Goal: Transaction & Acquisition: Obtain resource

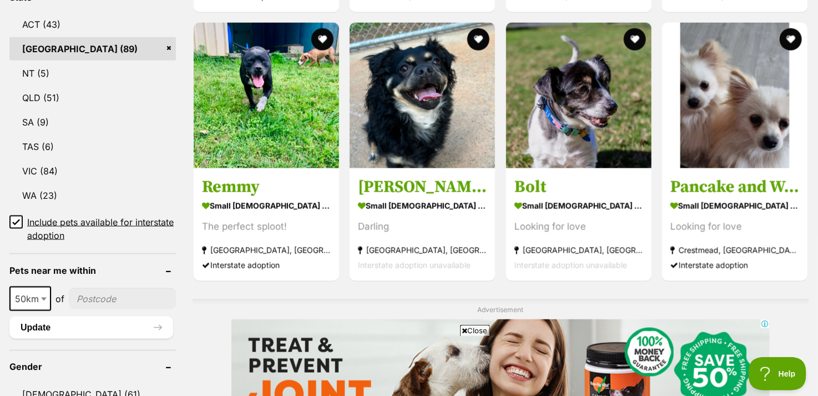
scroll to position [610, 0]
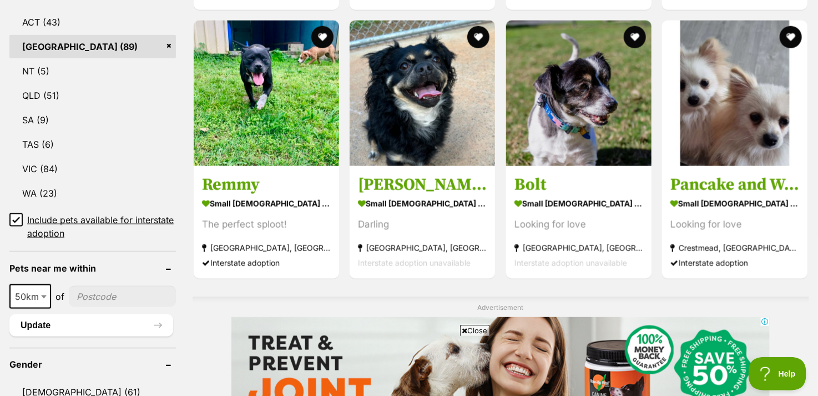
click at [145, 296] on input"] "postcode" at bounding box center [122, 296] width 107 height 21
type input"] "2478"
click at [39, 292] on span at bounding box center [44, 296] width 11 height 24
select select "250"
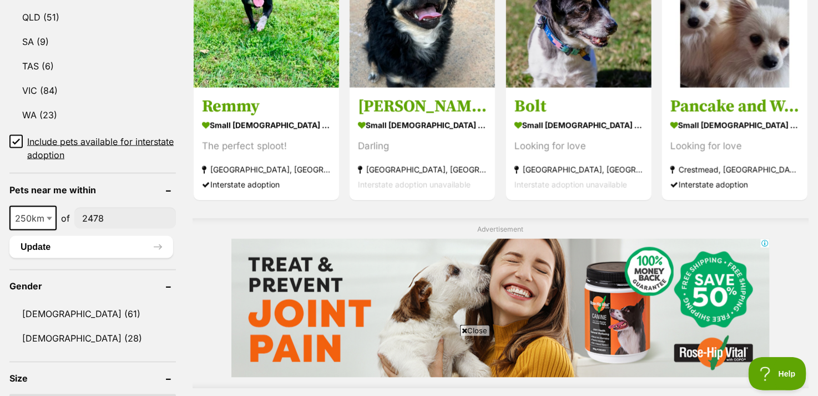
scroll to position [777, 0]
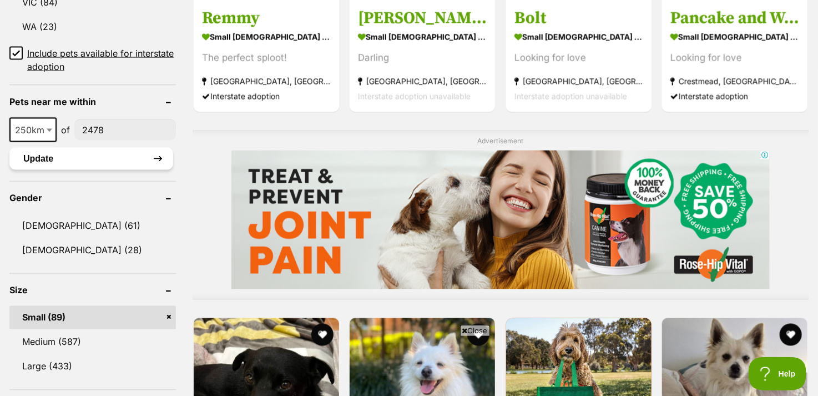
click at [148, 160] on button "Update" at bounding box center [91, 159] width 164 height 22
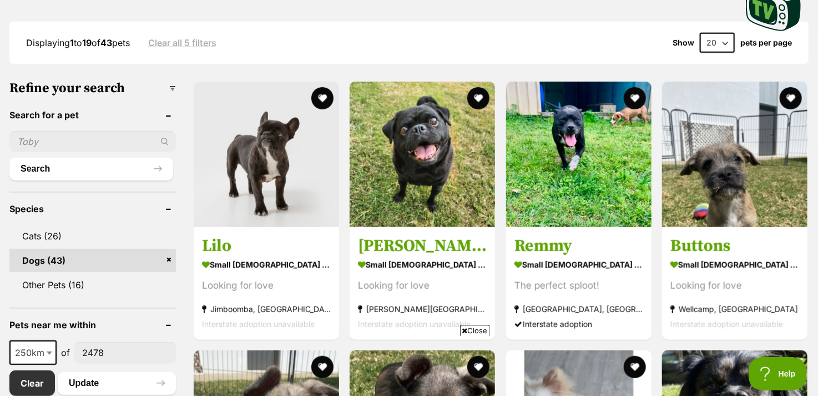
scroll to position [333, 0]
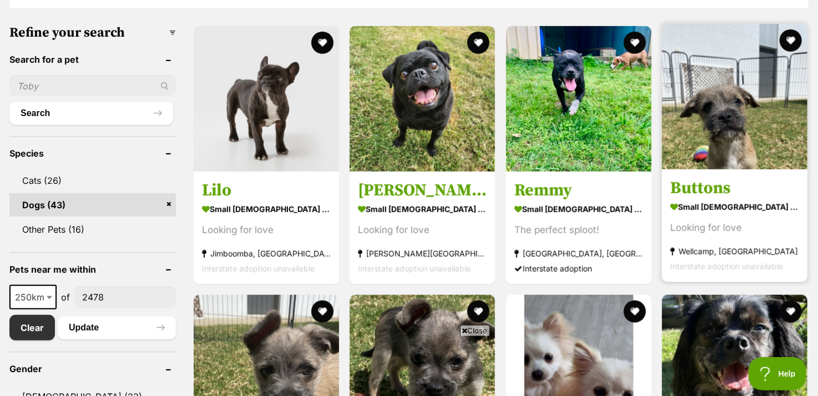
click at [731, 133] on img at bounding box center [734, 96] width 145 height 145
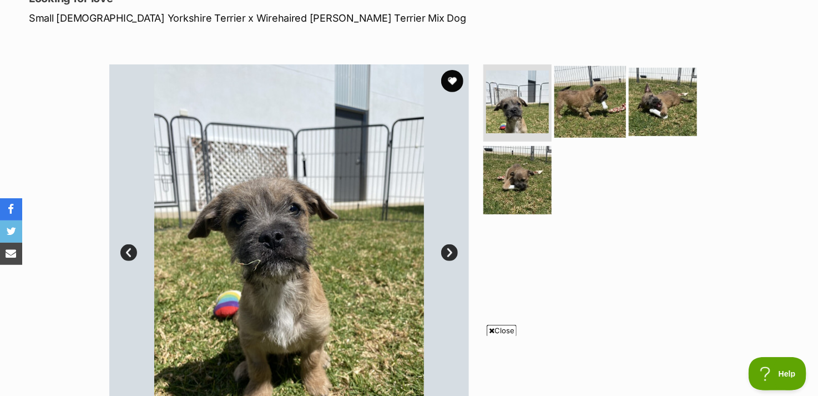
click at [617, 110] on img at bounding box center [590, 101] width 72 height 72
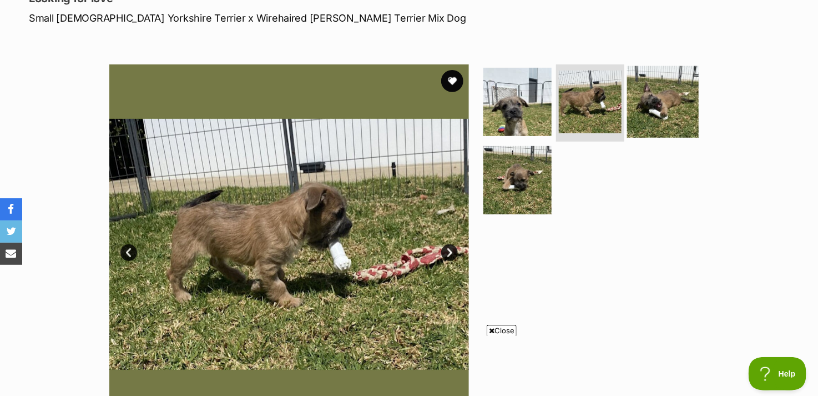
click at [660, 104] on img at bounding box center [663, 101] width 72 height 72
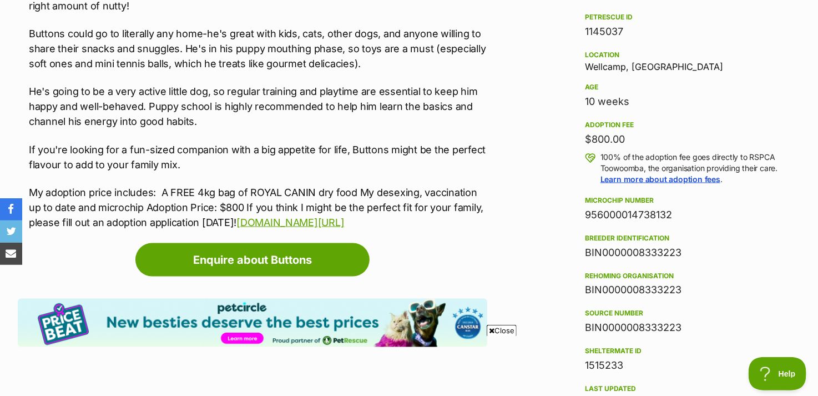
scroll to position [721, 0]
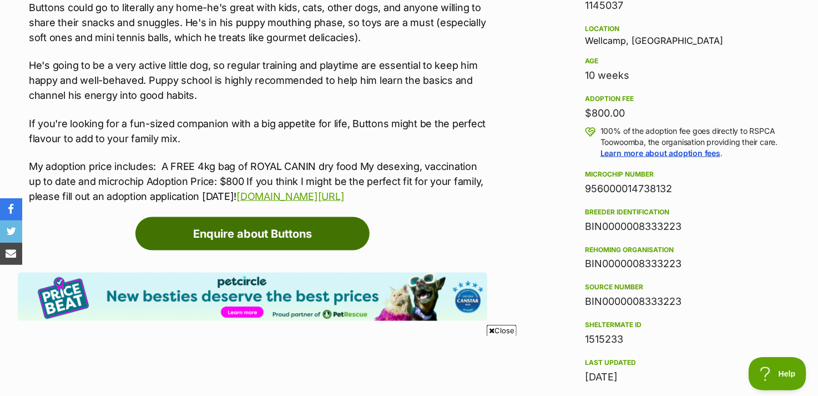
click at [251, 217] on link "Enquire about Buttons" at bounding box center [252, 233] width 234 height 33
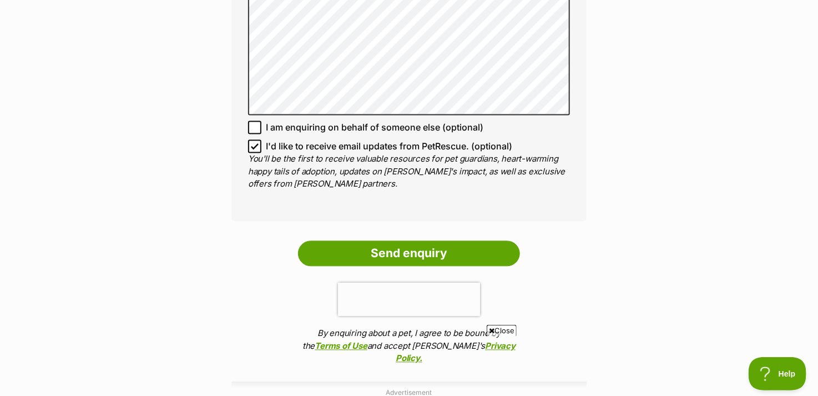
scroll to position [1110, 0]
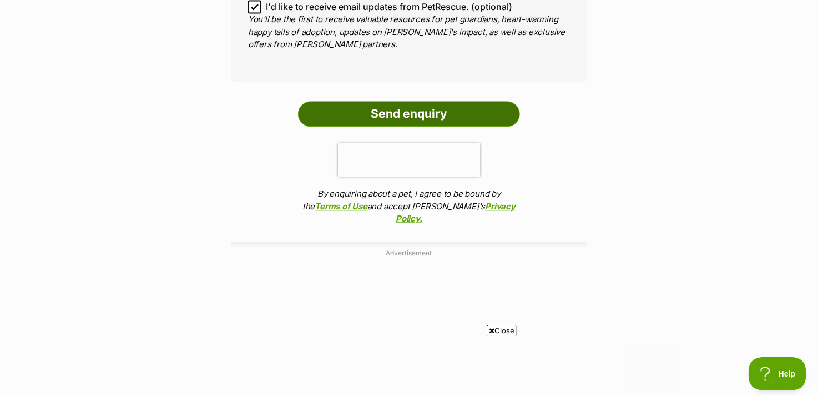
click at [378, 117] on input "Send enquiry" at bounding box center [409, 114] width 222 height 26
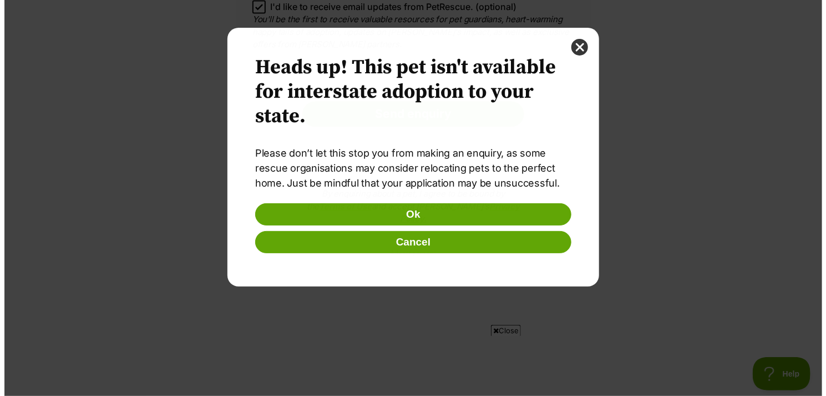
scroll to position [0, 0]
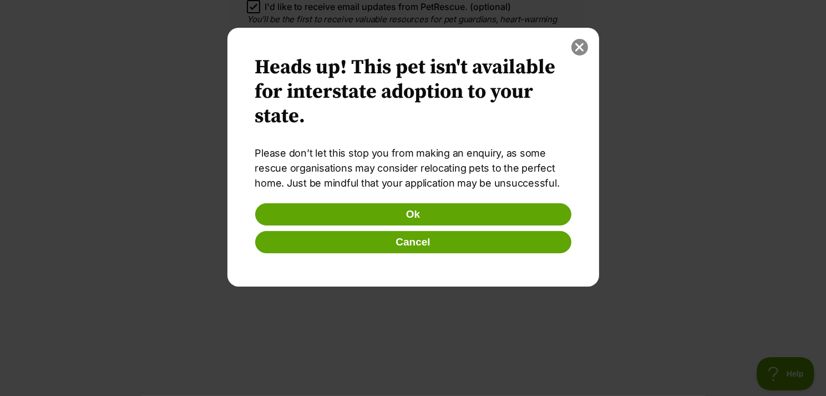
click at [578, 47] on button "close" at bounding box center [579, 47] width 17 height 17
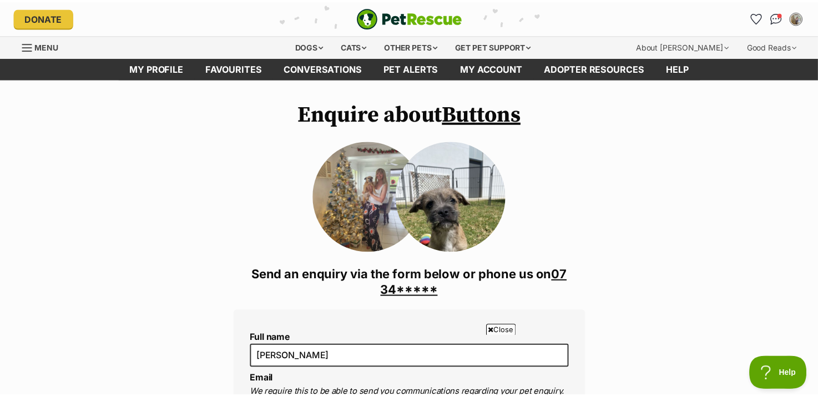
scroll to position [1110, 0]
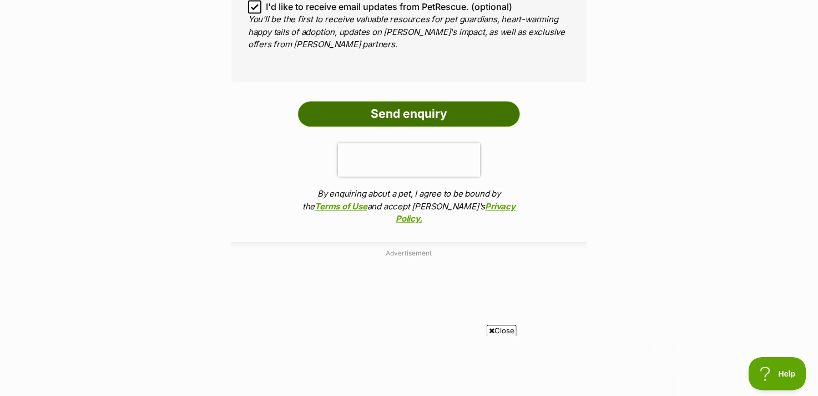
drag, startPoint x: 373, startPoint y: 111, endPoint x: 373, endPoint y: 118, distance: 7.2
click at [373, 108] on input "Send enquiry" at bounding box center [409, 114] width 222 height 26
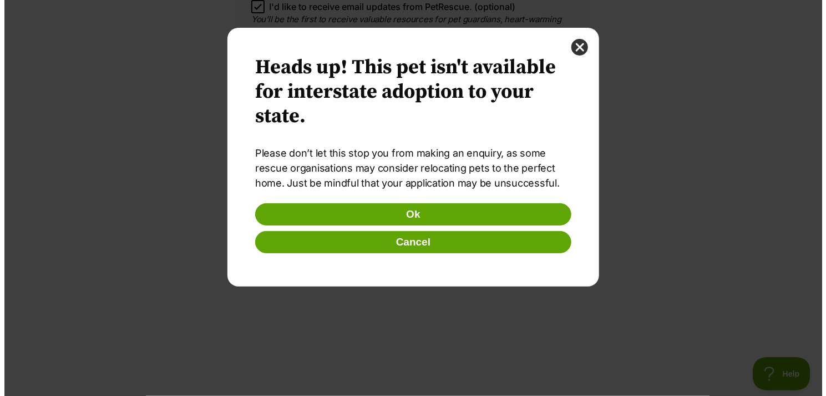
scroll to position [0, 0]
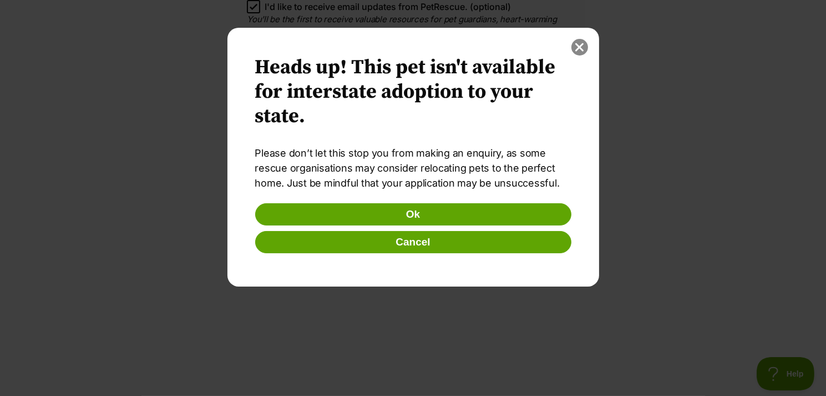
click at [581, 45] on button "close" at bounding box center [579, 47] width 17 height 17
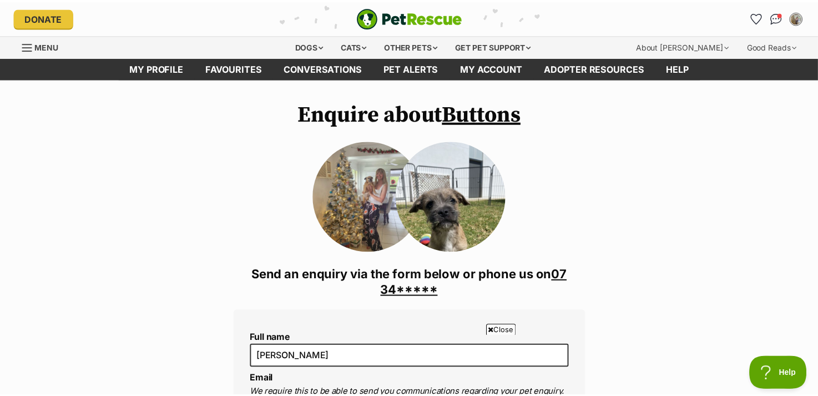
scroll to position [1110, 0]
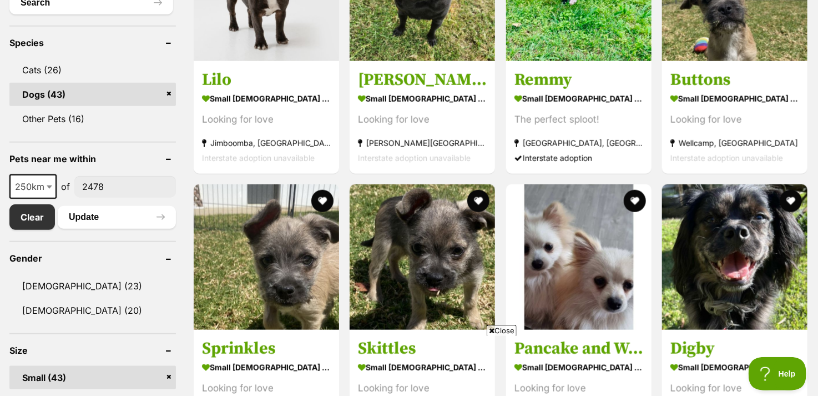
scroll to position [444, 0]
click at [41, 191] on span "250km" at bounding box center [33, 186] width 45 height 16
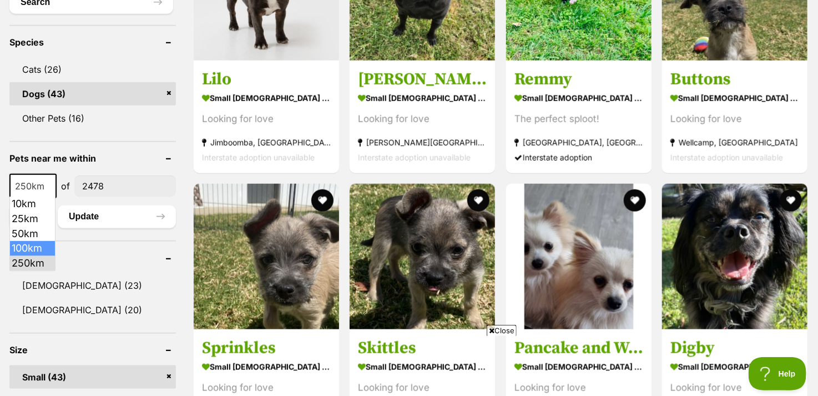
select select "100"
click at [166, 211] on button "Update" at bounding box center [117, 216] width 118 height 22
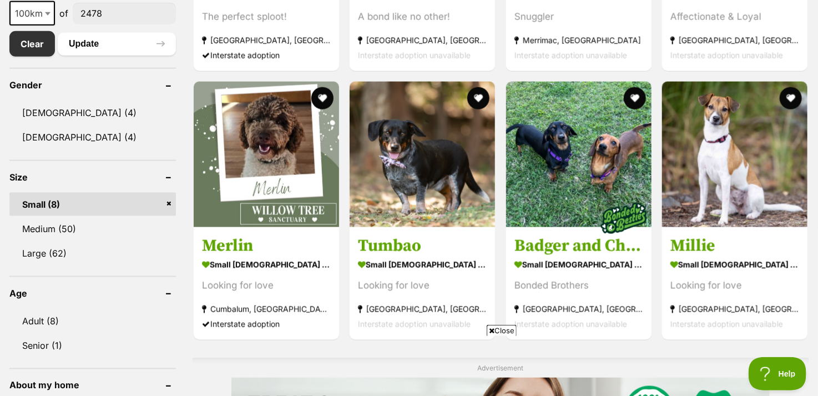
scroll to position [610, 0]
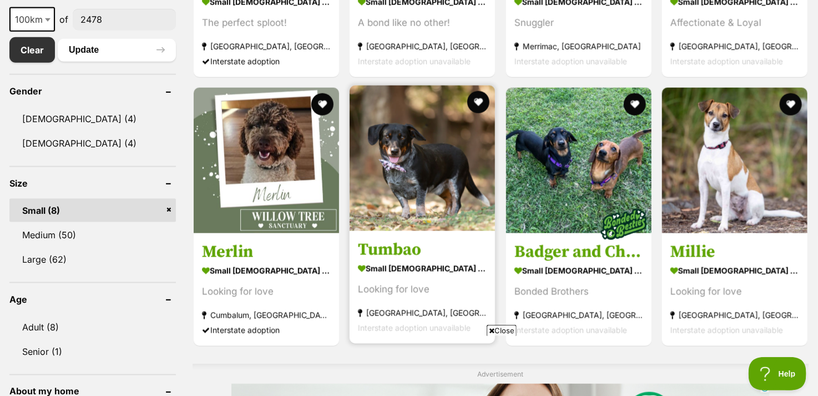
click at [444, 175] on img at bounding box center [422, 157] width 145 height 145
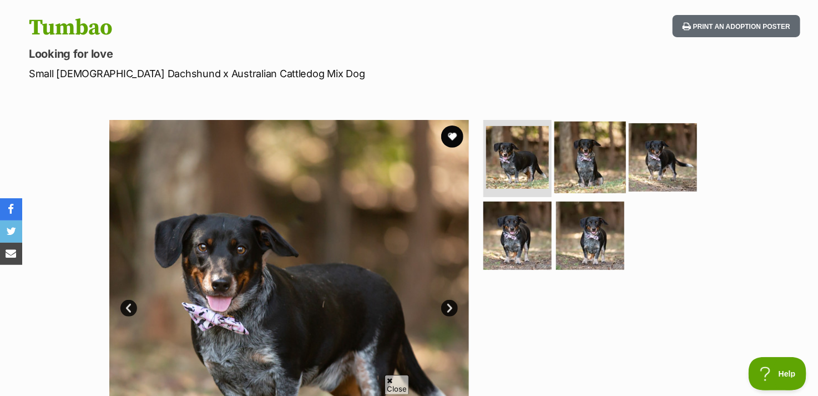
click at [600, 168] on img at bounding box center [590, 157] width 72 height 72
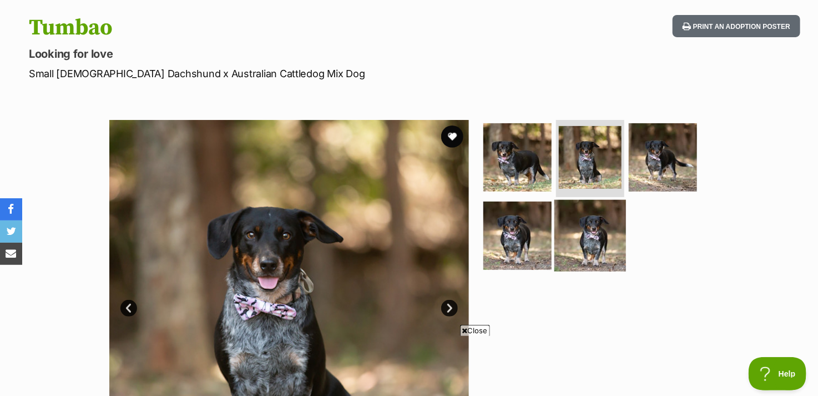
click at [604, 234] on img at bounding box center [590, 236] width 72 height 72
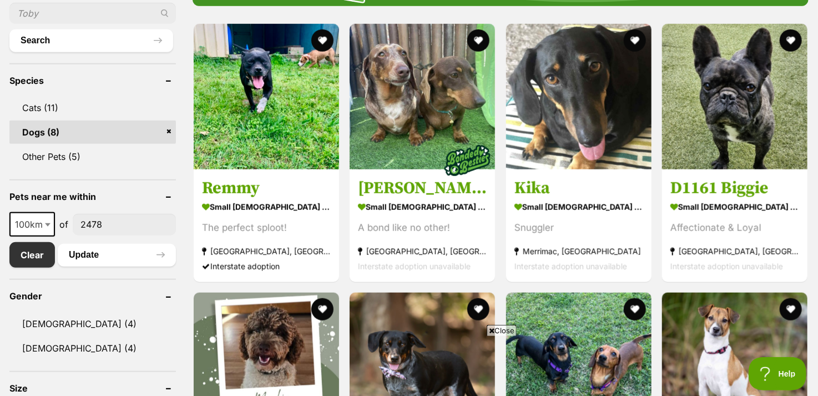
scroll to position [388, 0]
